Goal: Information Seeking & Learning: Learn about a topic

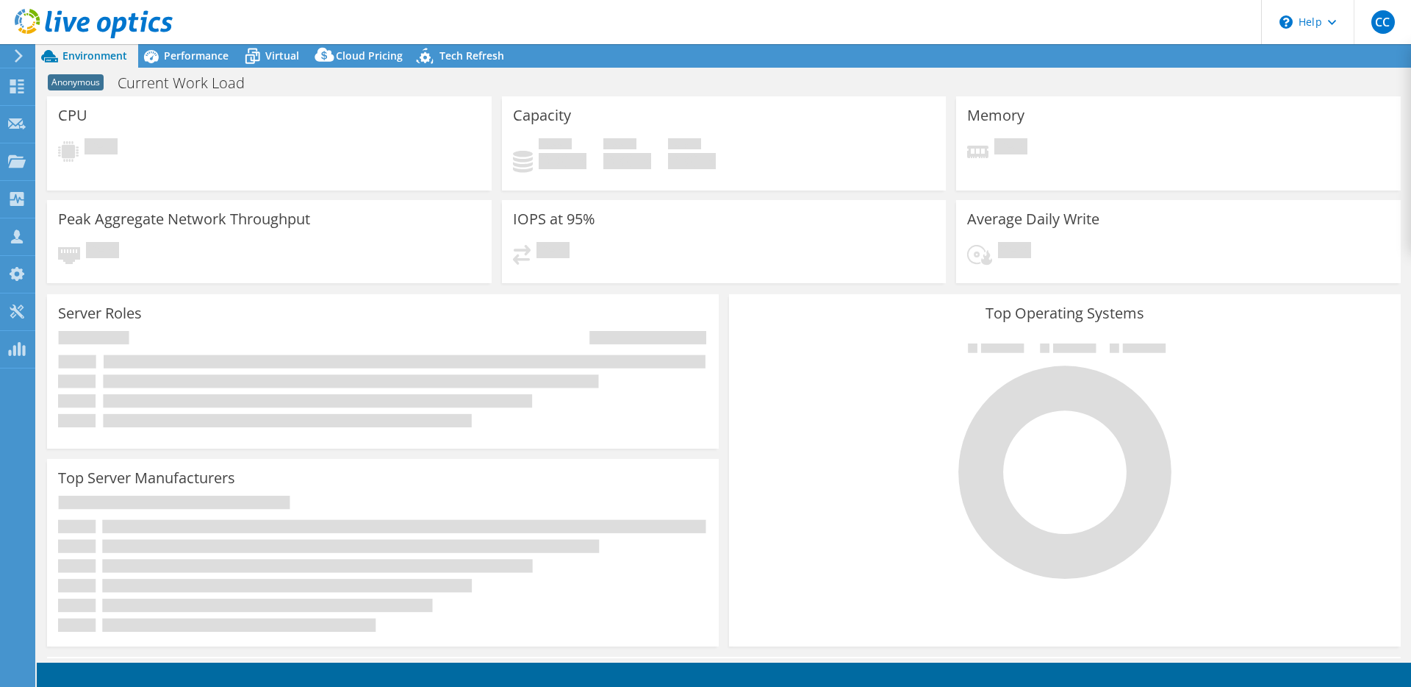
select select "USD"
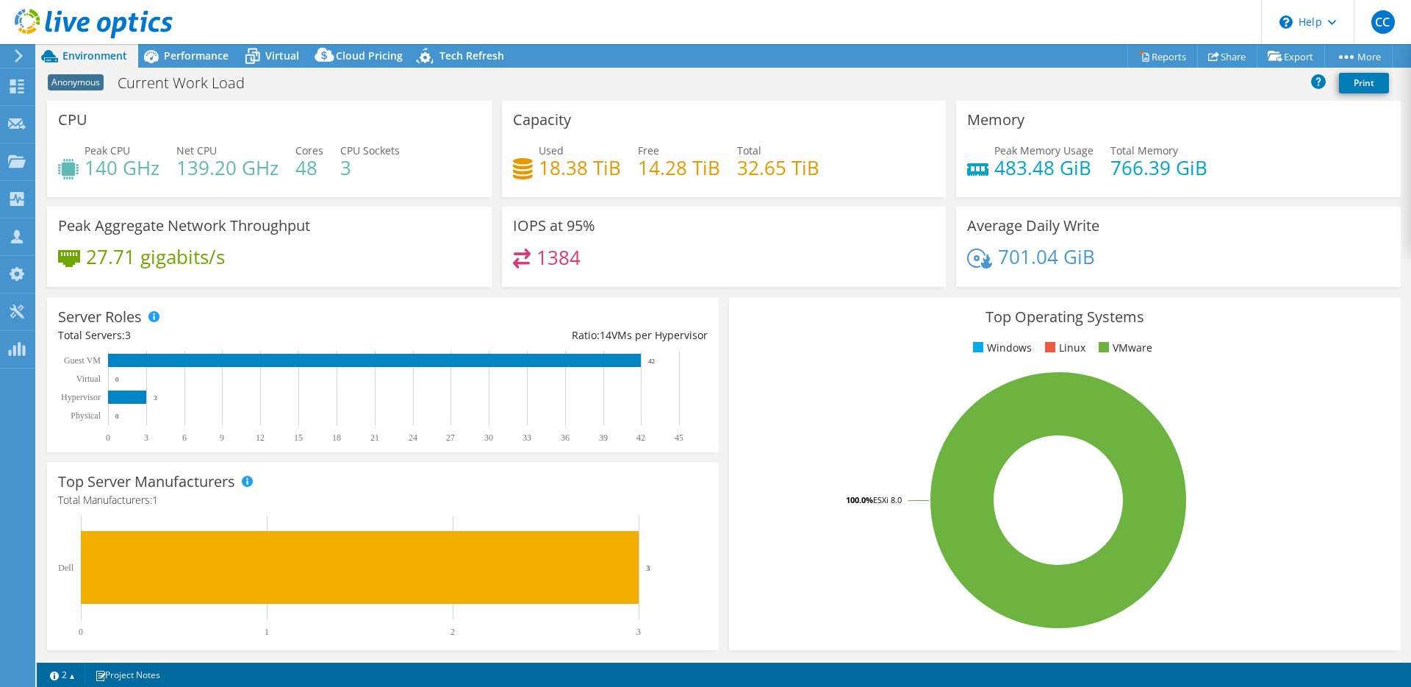
click at [502, 282] on div "IOPS at 95% 1384" at bounding box center [724, 247] width 445 height 80
click at [215, 63] on div "Performance" at bounding box center [188, 56] width 101 height 24
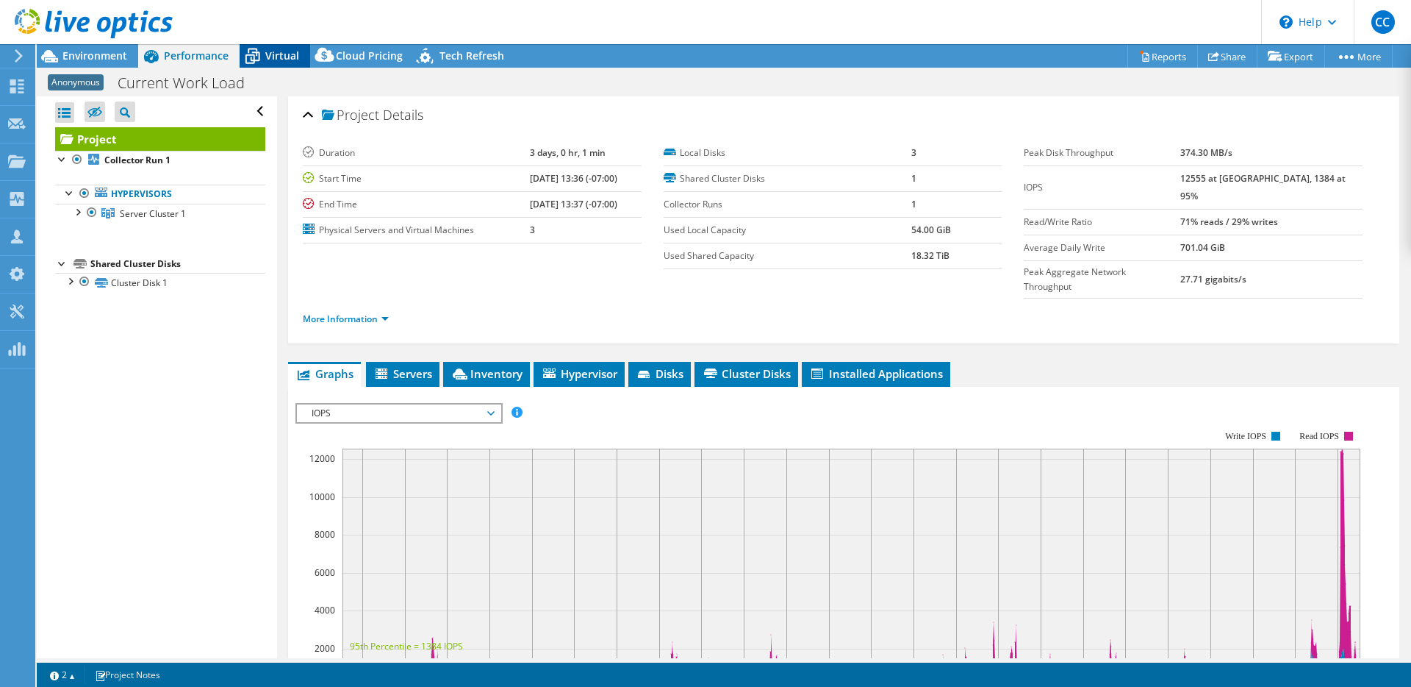
click at [248, 59] on icon at bounding box center [253, 56] width 26 height 26
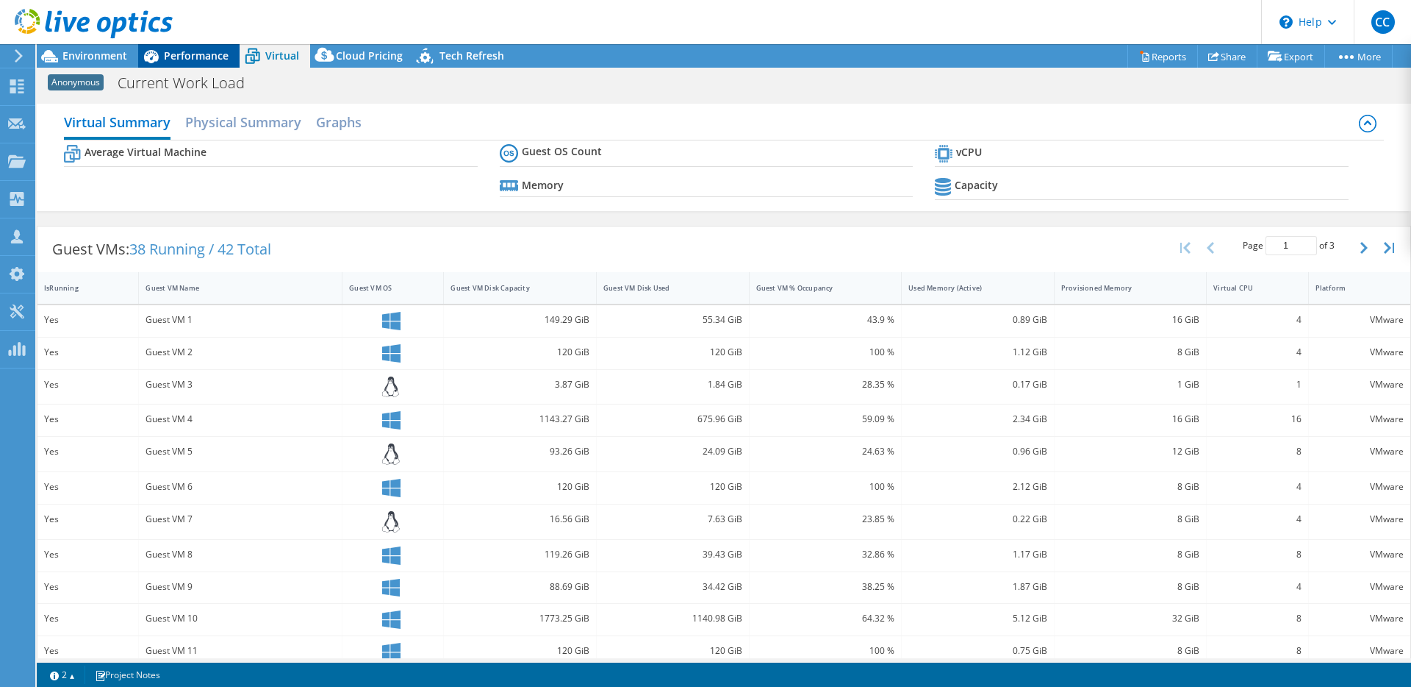
click at [193, 62] on div "Performance" at bounding box center [188, 56] width 101 height 24
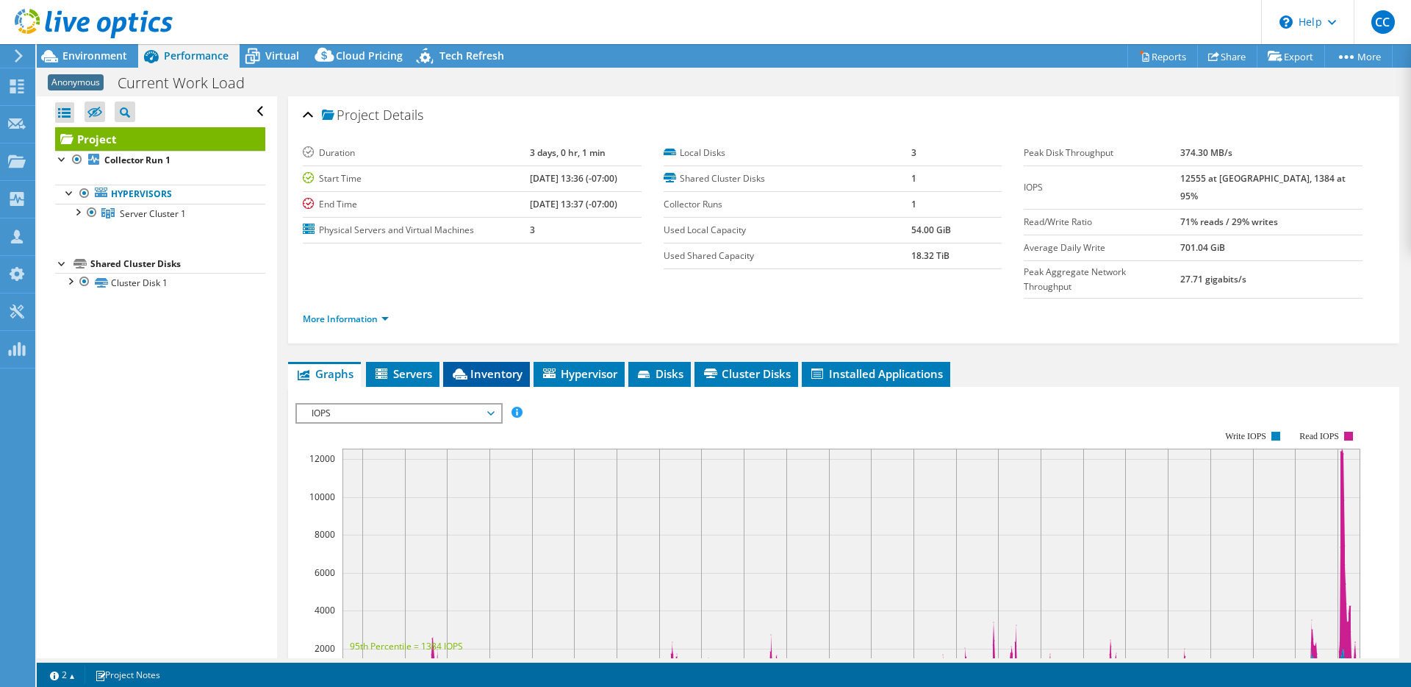
click at [468, 362] on li "Inventory" at bounding box center [486, 374] width 87 height 25
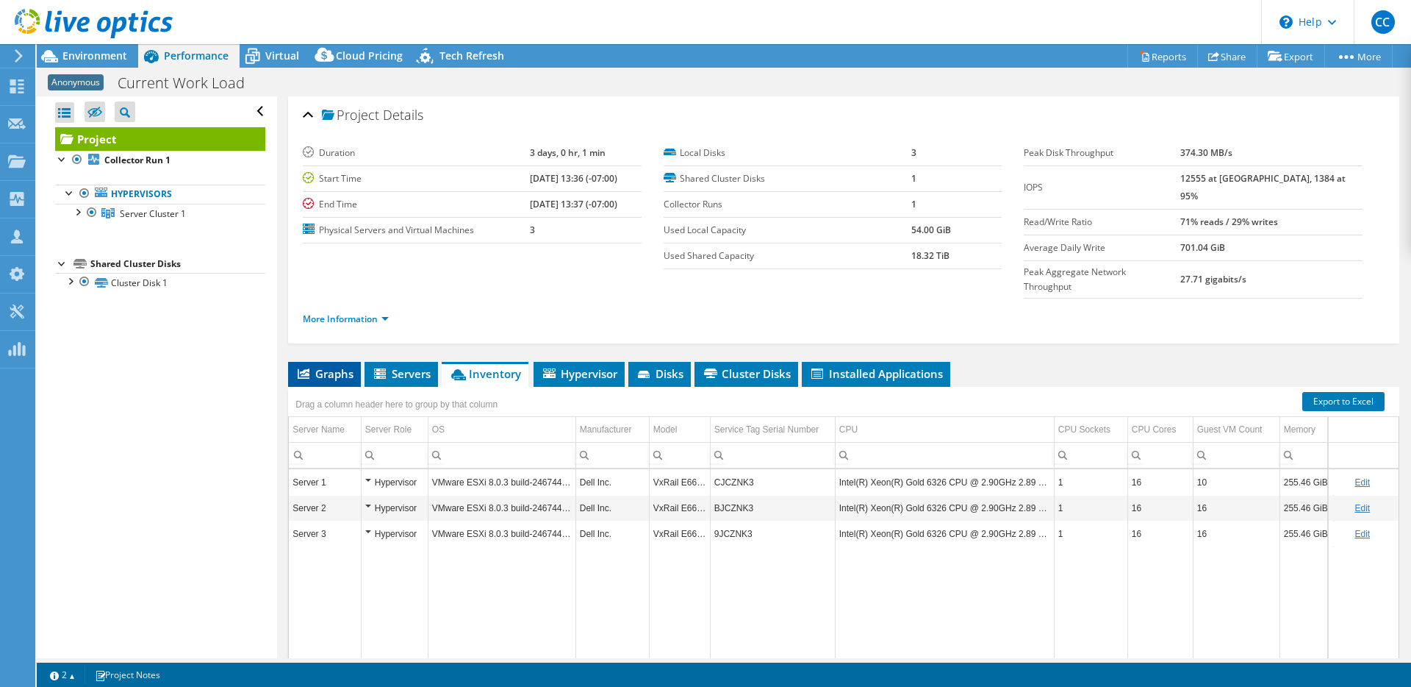
click at [315, 366] on span "Graphs" at bounding box center [324, 373] width 58 height 15
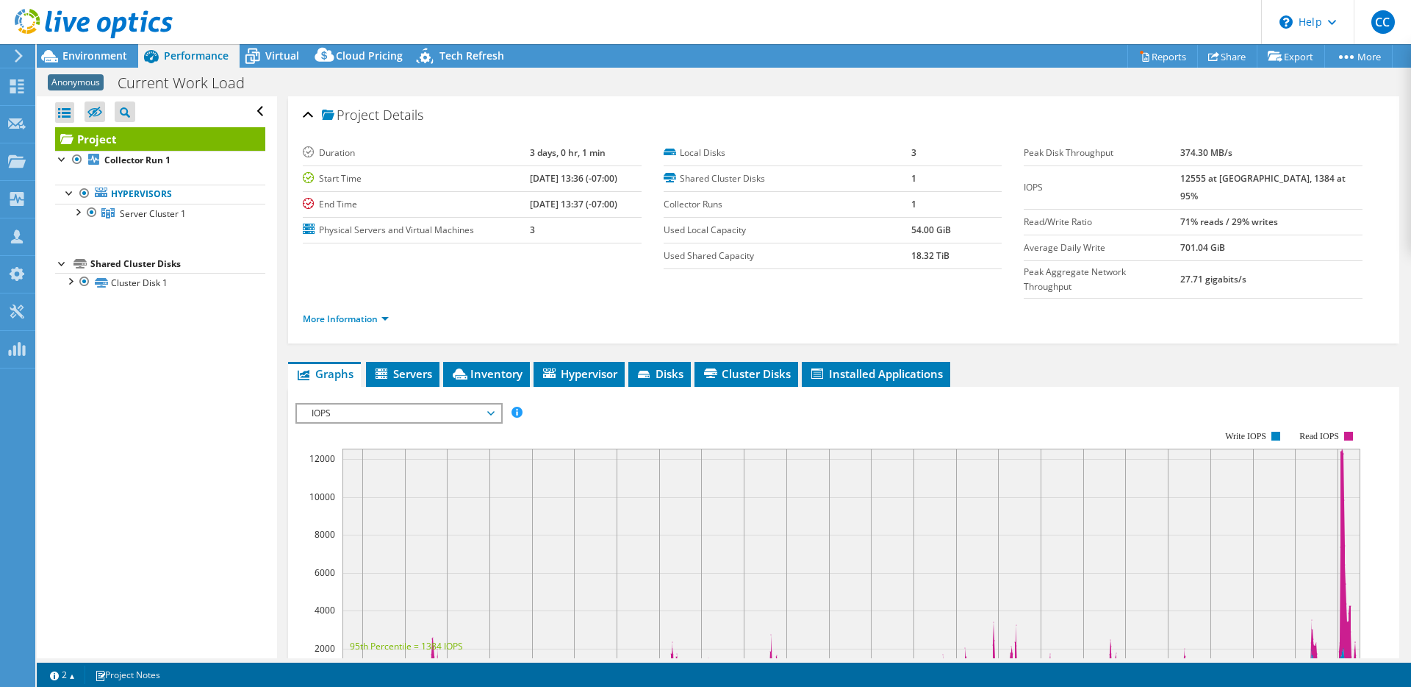
click at [388, 404] on span "IOPS" at bounding box center [398, 413] width 189 height 18
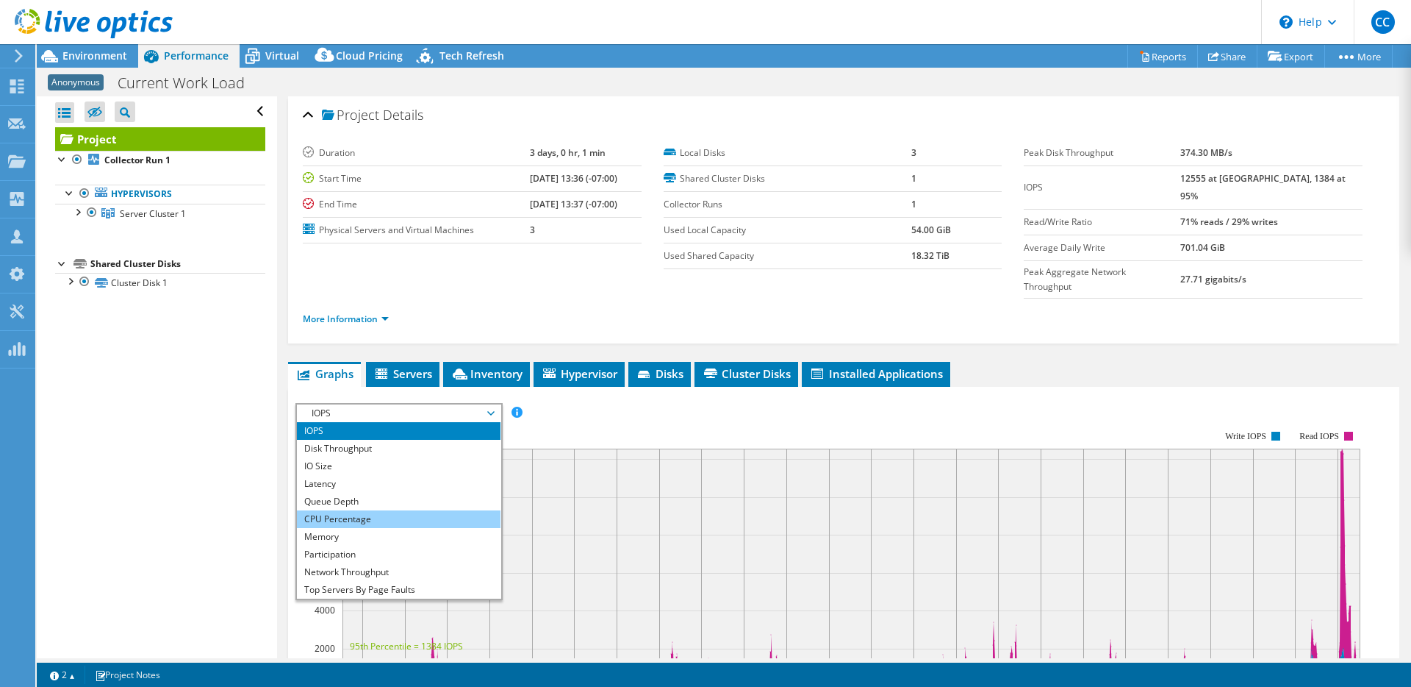
click at [387, 510] on li "CPU Percentage" at bounding box center [399, 519] width 204 height 18
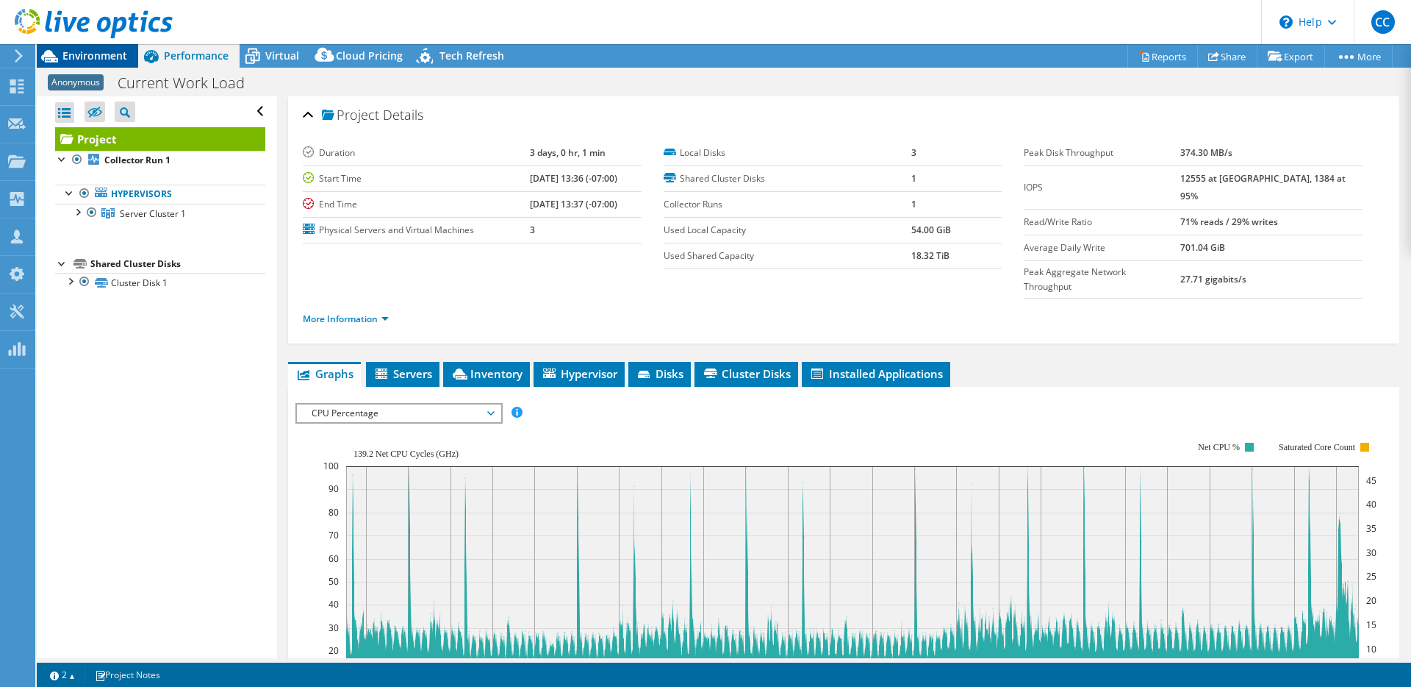
click at [110, 58] on span "Environment" at bounding box center [94, 56] width 65 height 14
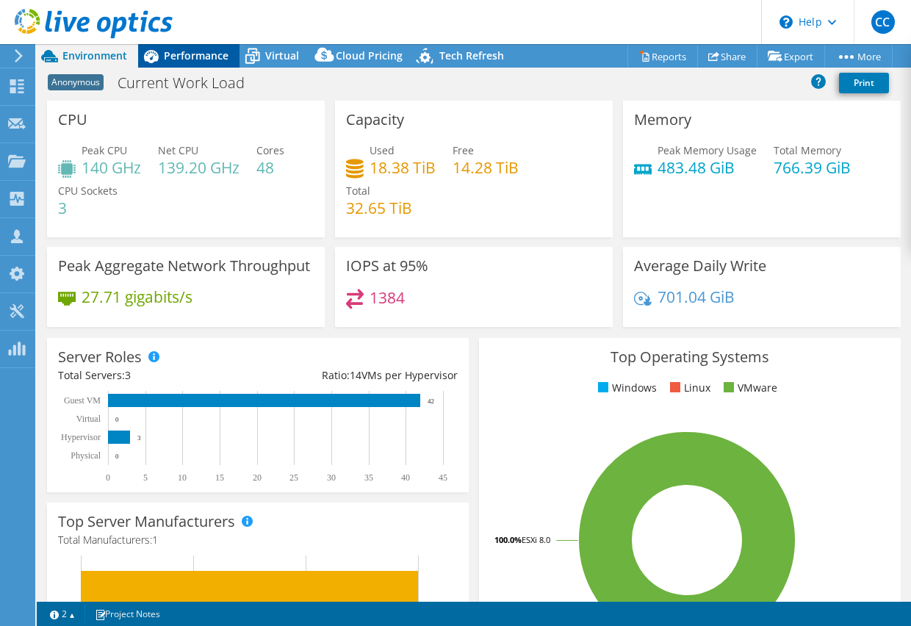
click at [215, 57] on span "Performance" at bounding box center [196, 56] width 65 height 14
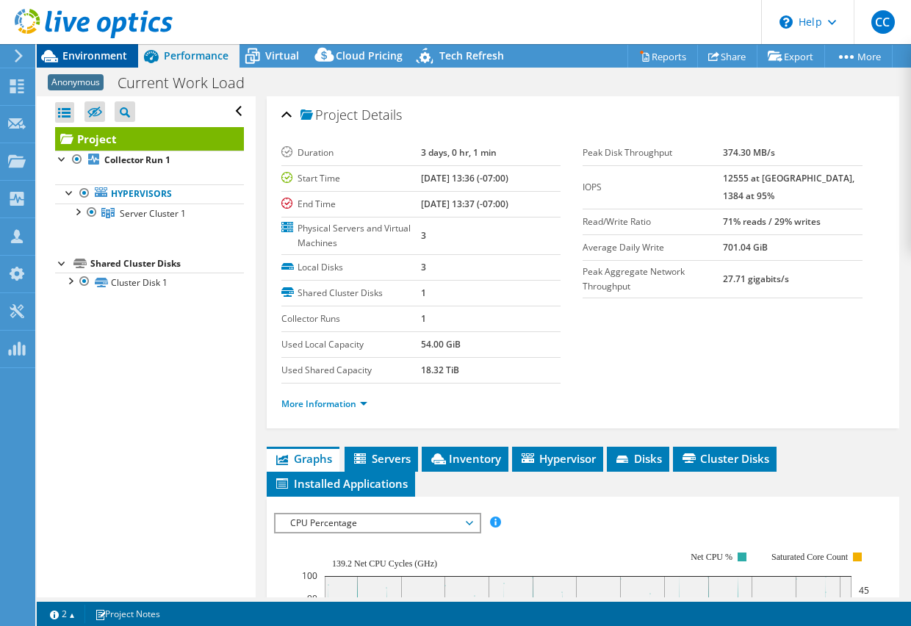
click at [114, 59] on span "Environment" at bounding box center [94, 56] width 65 height 14
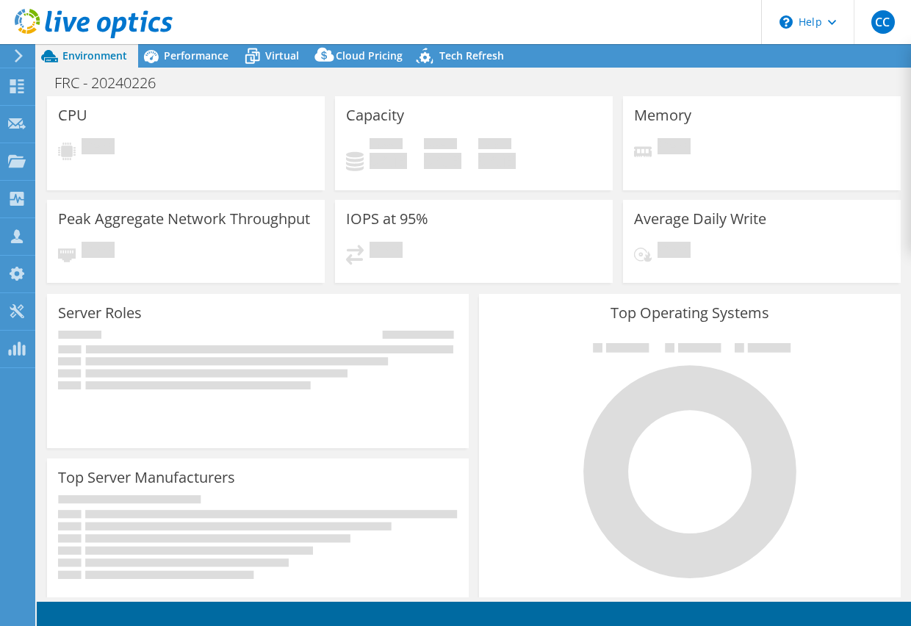
select select "USWest"
select select "USD"
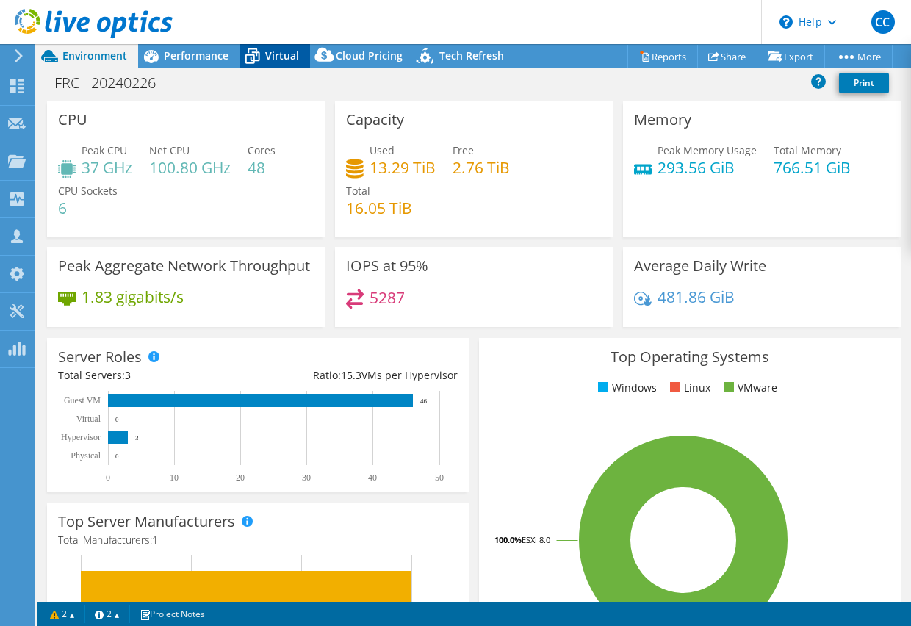
click at [299, 49] on div "Virtual" at bounding box center [275, 56] width 71 height 24
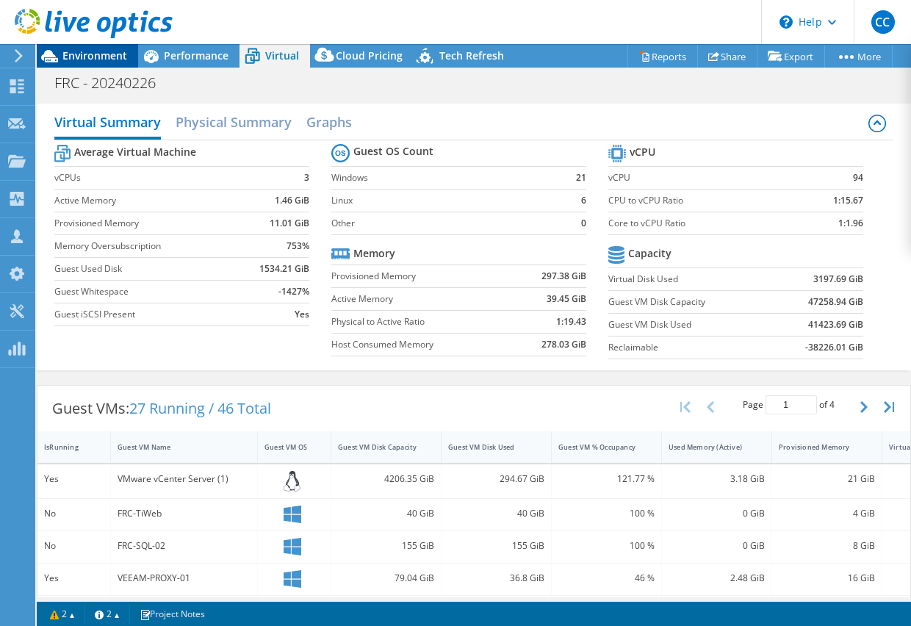
click at [114, 60] on span "Environment" at bounding box center [94, 56] width 65 height 14
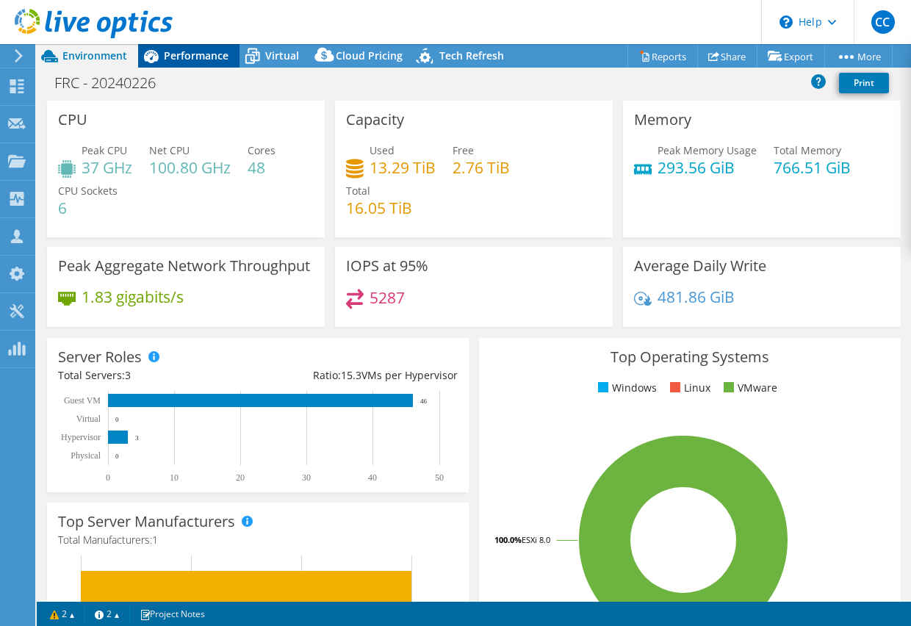
click at [204, 57] on span "Performance" at bounding box center [196, 56] width 65 height 14
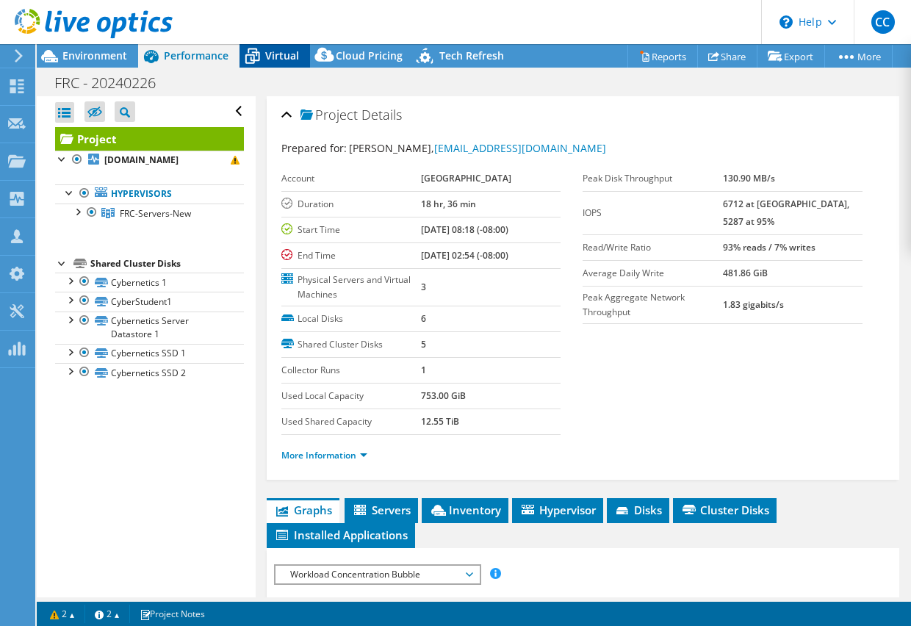
click at [252, 57] on icon at bounding box center [253, 56] width 26 height 26
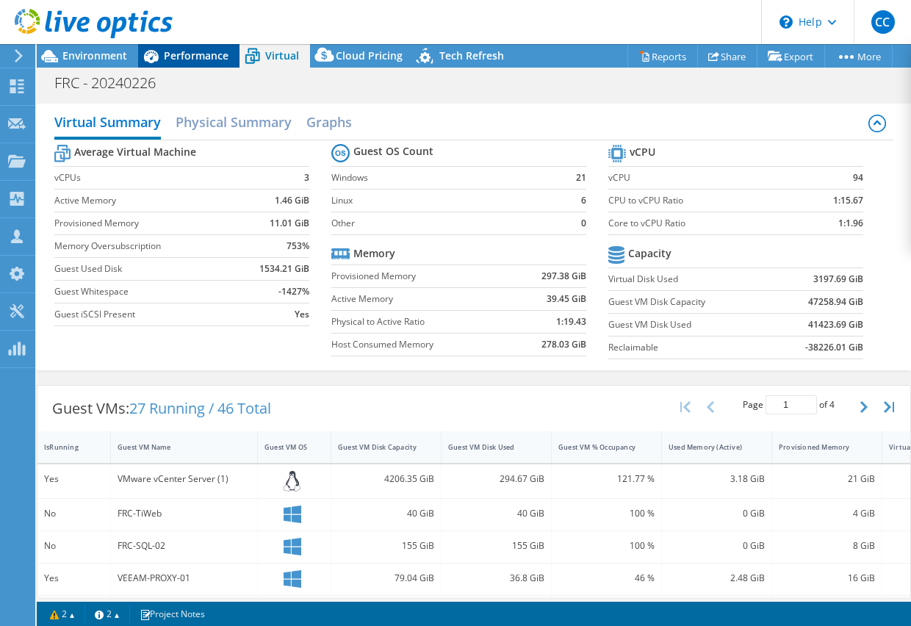
click at [187, 58] on span "Performance" at bounding box center [196, 56] width 65 height 14
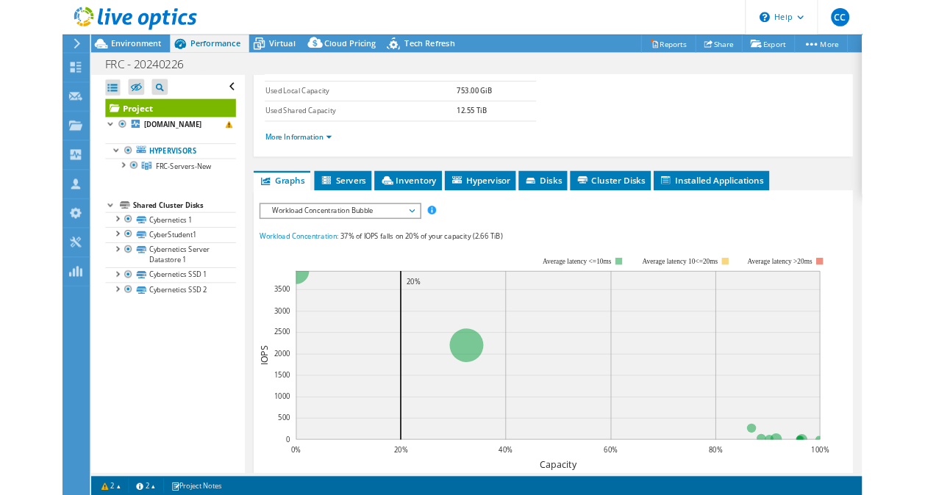
scroll to position [273, 0]
